Goal: Information Seeking & Learning: Learn about a topic

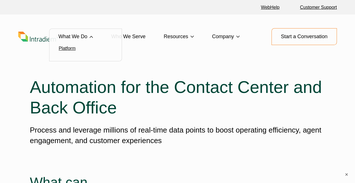
click at [72, 48] on link "Platform" at bounding box center [67, 48] width 17 height 5
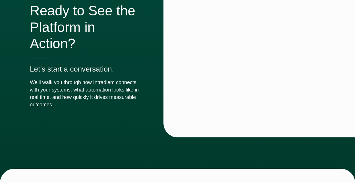
scroll to position [2054, 0]
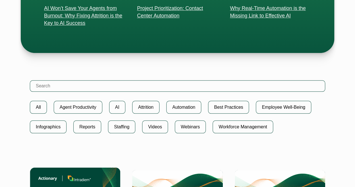
scroll to position [256, 0]
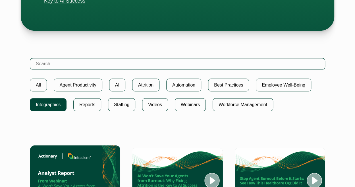
click at [53, 101] on link "Infographics" at bounding box center [48, 104] width 37 height 13
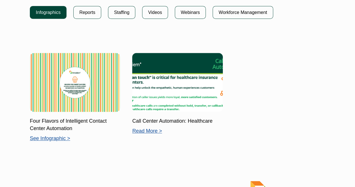
scroll to position [114, 0]
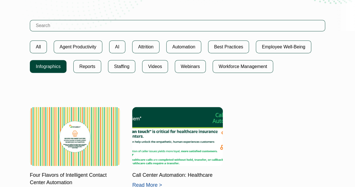
click at [61, 62] on link "Infographics" at bounding box center [48, 66] width 37 height 13
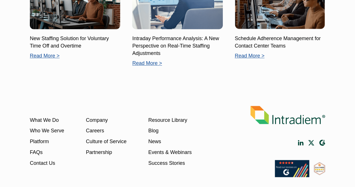
scroll to position [256, 0]
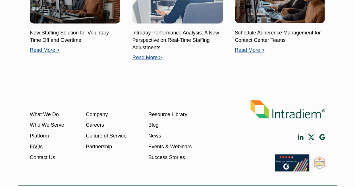
click at [35, 145] on link "FAQs" at bounding box center [36, 146] width 13 height 7
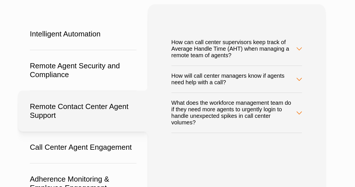
scroll to position [114, 0]
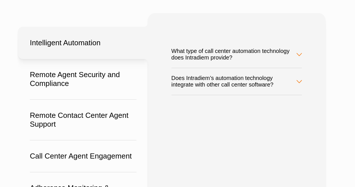
click at [213, 87] on button "Does Intradiem’s automation technology integrate with other call center softwar…" at bounding box center [237, 81] width 131 height 27
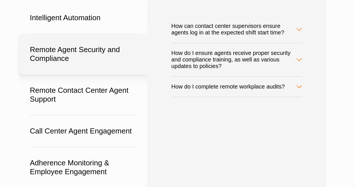
scroll to position [171, 0]
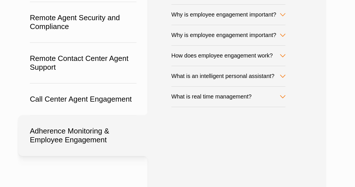
click at [224, 54] on button "How does employee engagement work?" at bounding box center [229, 56] width 114 height 20
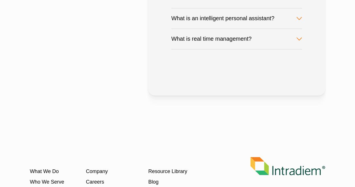
scroll to position [497, 0]
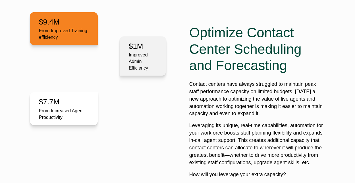
scroll to position [256, 0]
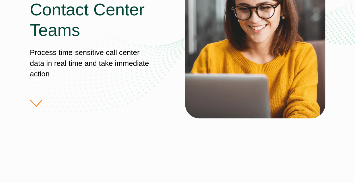
click at [35, 103] on div "Solutions for Contact Center Teams Process time-sensitive call center data in r…" at bounding box center [107, 42] width 155 height 127
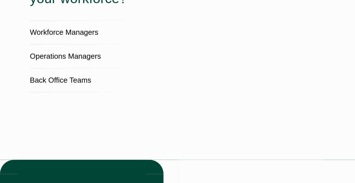
scroll to position [1239, 0]
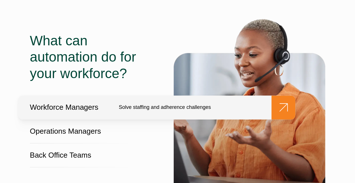
click at [145, 108] on p "Solve staffing and adherence challenges" at bounding box center [165, 107] width 92 height 7
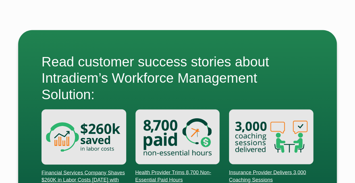
scroll to position [512, 0]
